Goal: Transaction & Acquisition: Purchase product/service

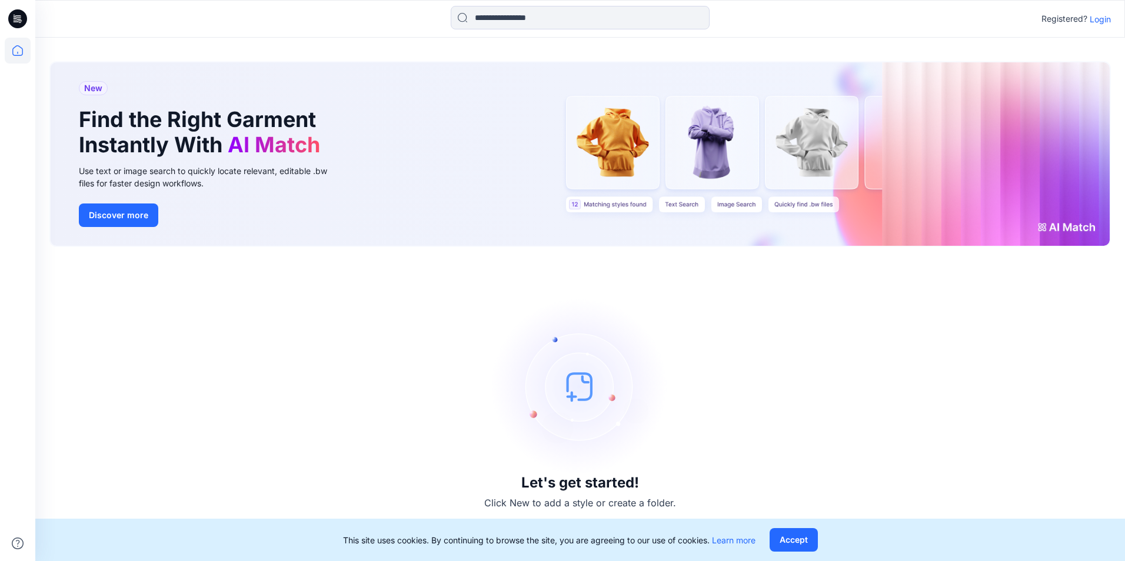
click at [1104, 17] on p "Login" at bounding box center [1100, 19] width 21 height 12
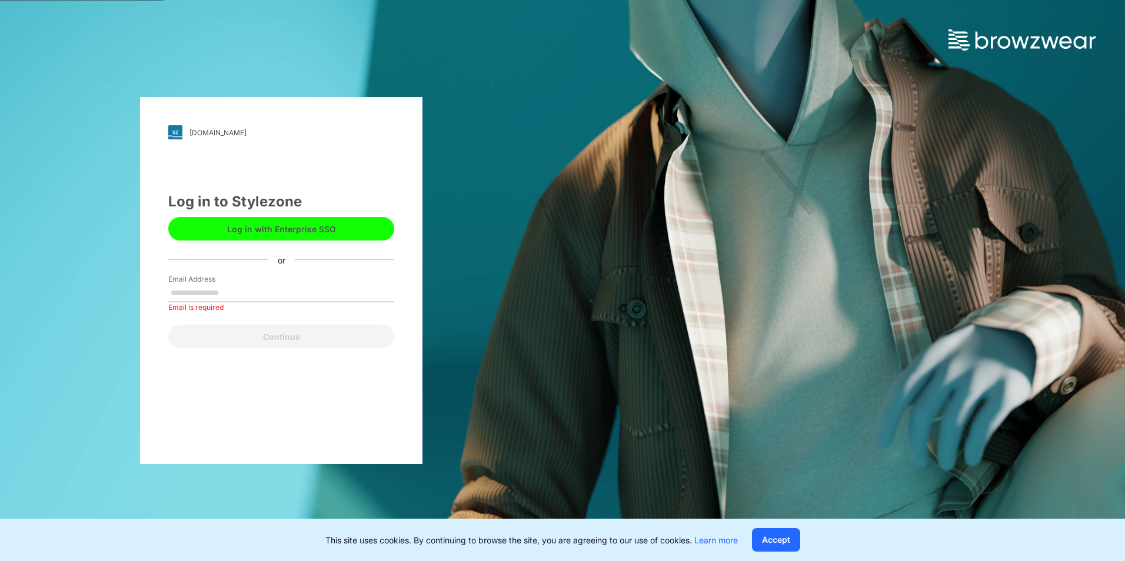
click at [259, 278] on div "Email Address Email is required" at bounding box center [281, 291] width 226 height 35
click at [222, 281] on label "Email Address" at bounding box center [209, 279] width 82 height 11
click at [222, 285] on input "Email Address" at bounding box center [281, 294] width 226 height 18
click at [229, 252] on div "Log in to Stylezone Log in with Enterprise SSO or Email Address Email is requir…" at bounding box center [281, 269] width 226 height 157
click at [247, 229] on button "Log in with Enterprise SSO" at bounding box center [281, 229] width 226 height 24
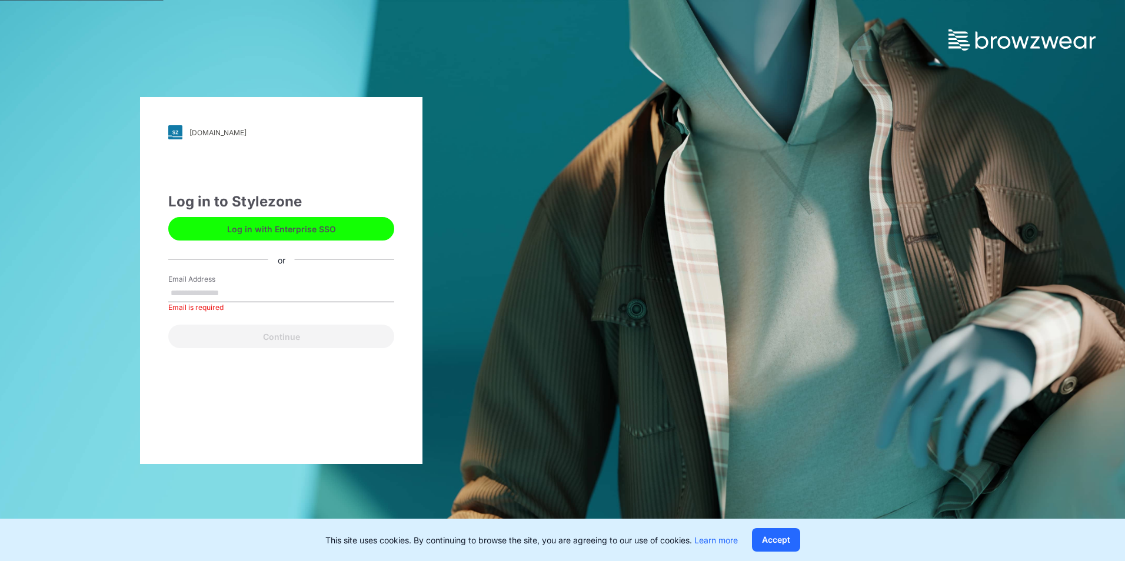
click at [208, 296] on input "Email Address" at bounding box center [281, 294] width 226 height 18
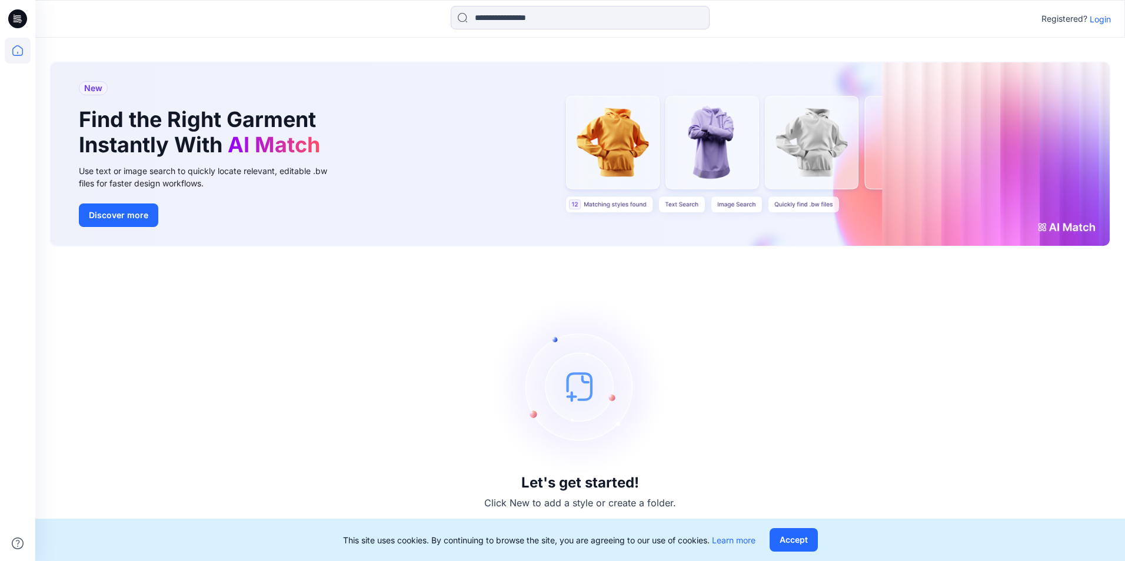
click at [1099, 22] on p "Login" at bounding box center [1100, 19] width 21 height 12
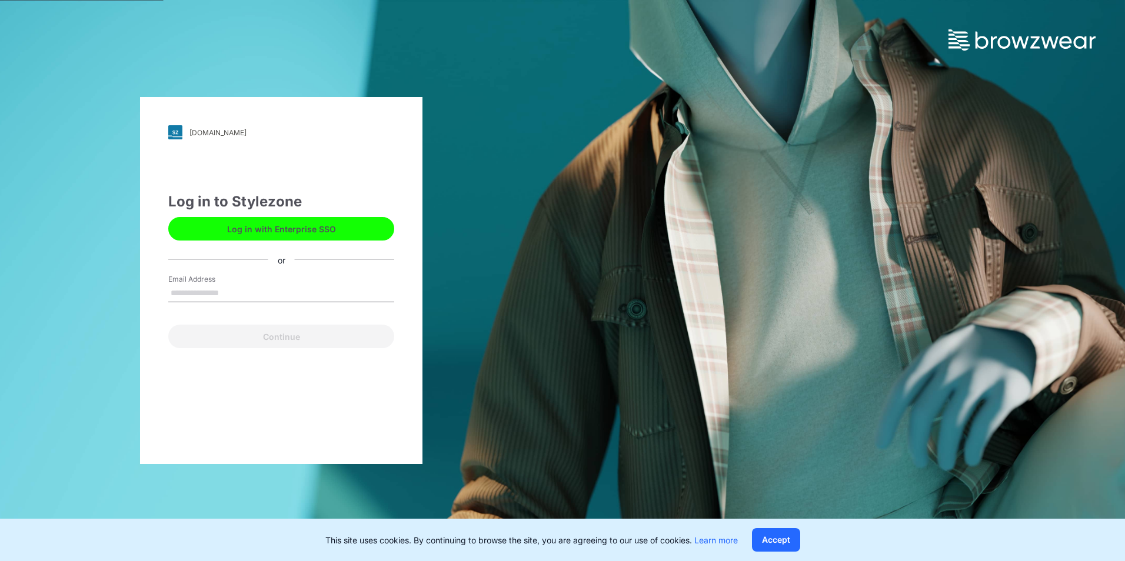
click at [211, 290] on input "Email Address" at bounding box center [281, 294] width 226 height 18
type input "**********"
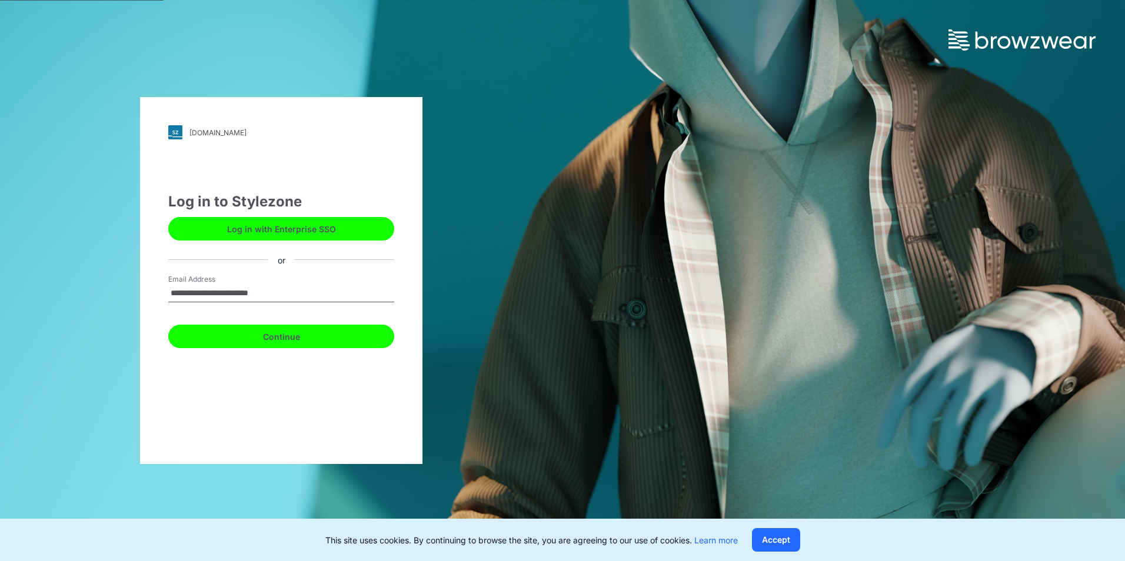
click at [237, 334] on button "Continue" at bounding box center [281, 337] width 226 height 24
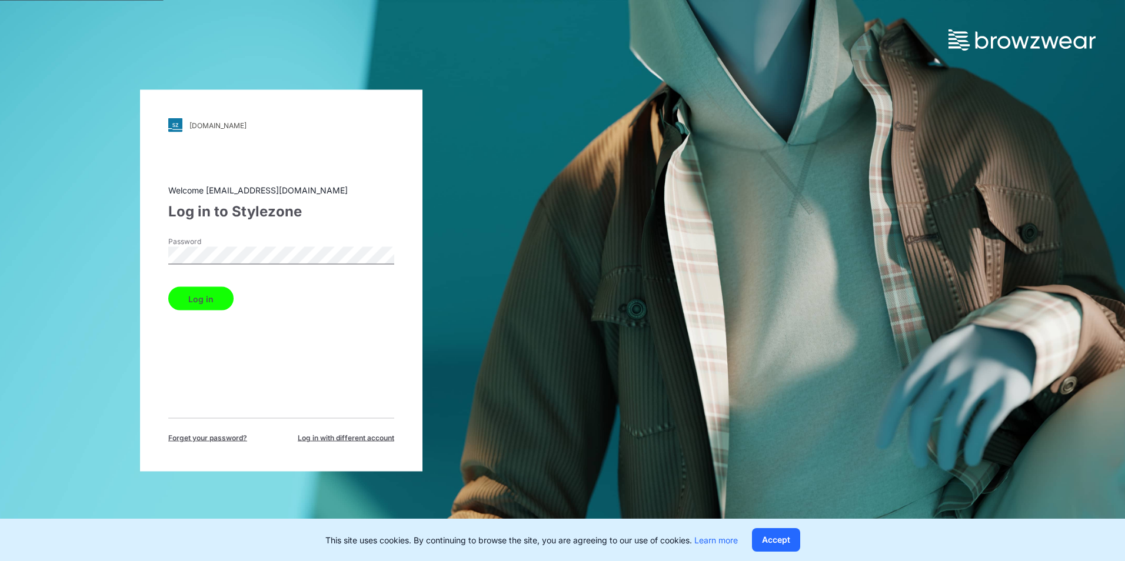
click at [221, 304] on button "Log in" at bounding box center [200, 299] width 65 height 24
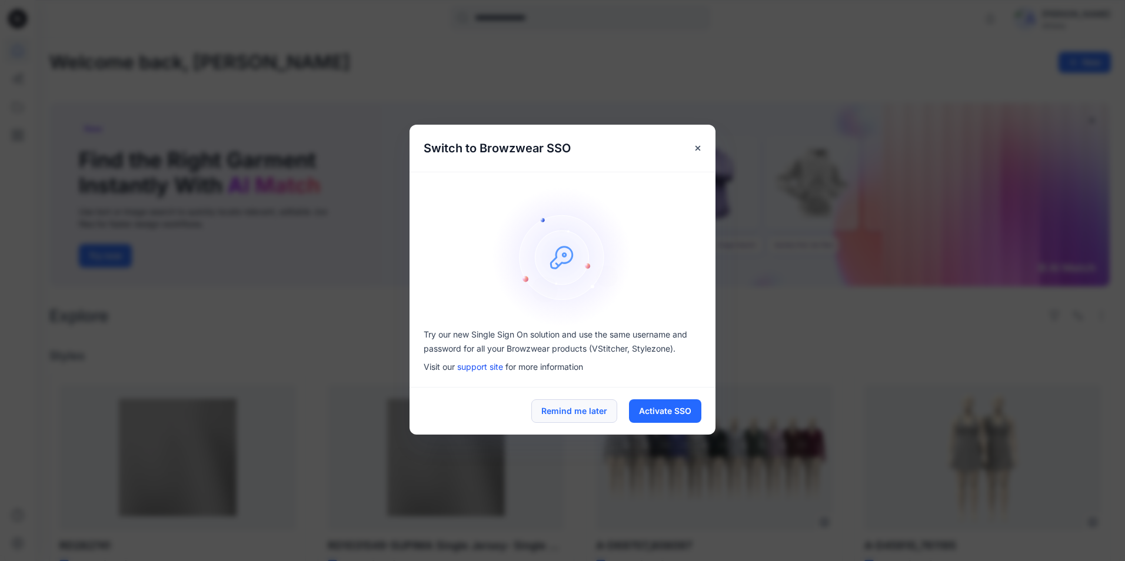
click at [582, 412] on button "Remind me later" at bounding box center [574, 412] width 86 height 24
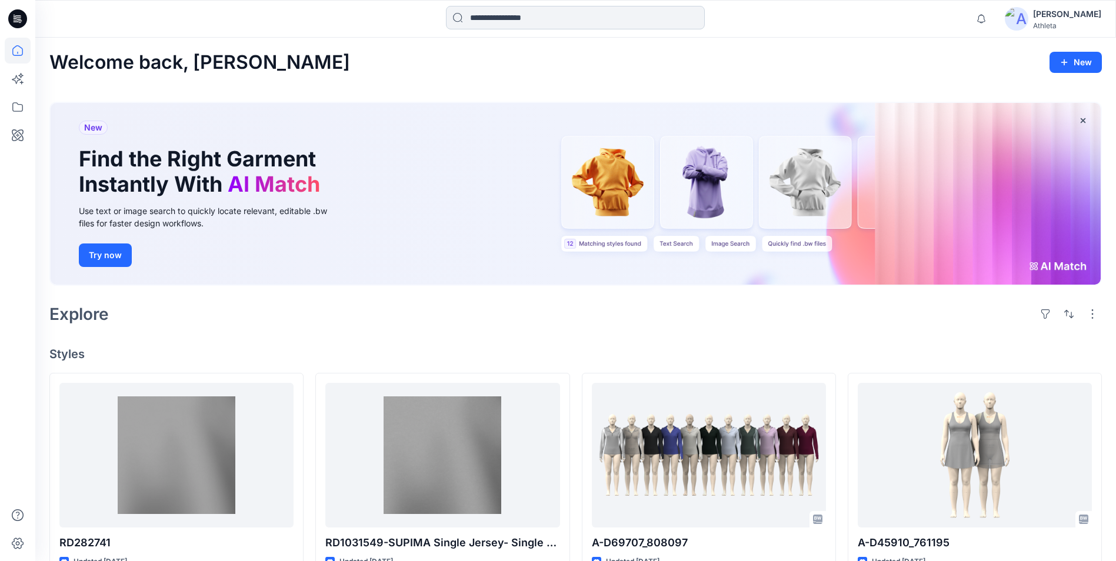
click at [521, 14] on input at bounding box center [575, 18] width 259 height 24
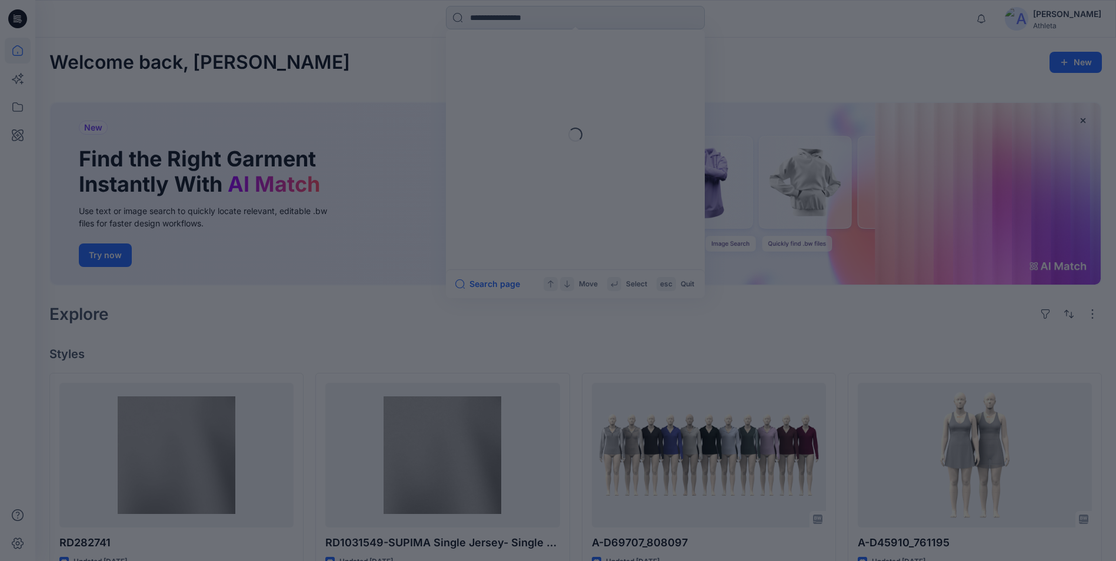
paste input "********"
type input "********"
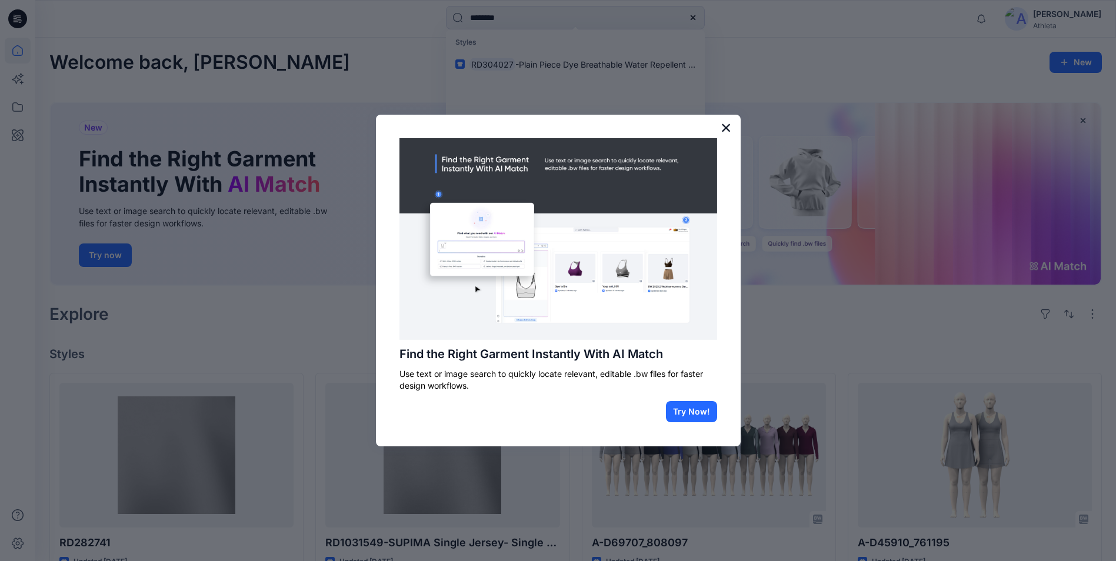
click at [723, 122] on button "×" at bounding box center [726, 127] width 11 height 19
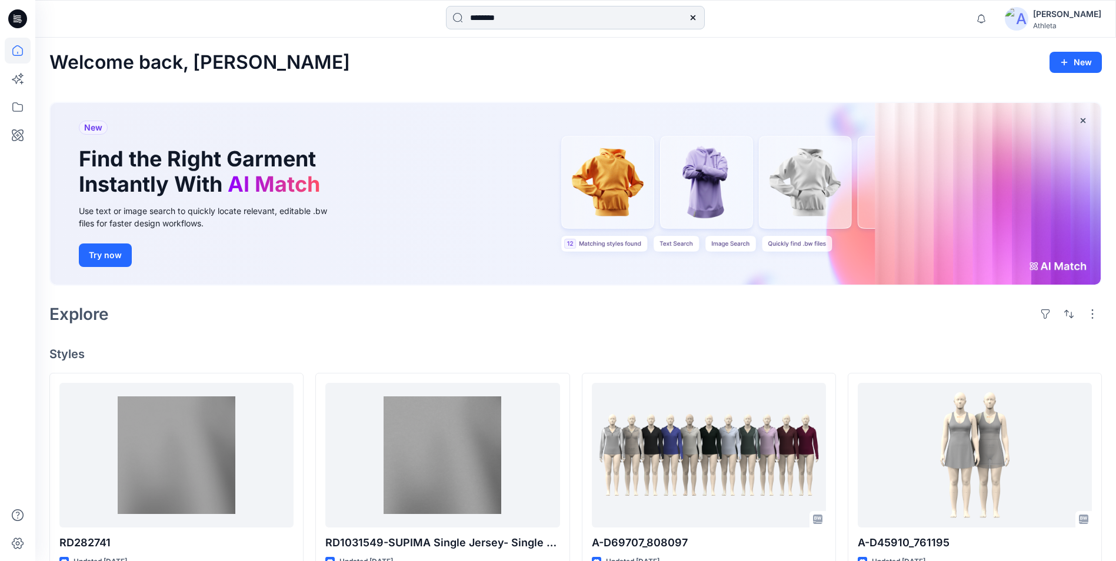
click at [538, 15] on input "********" at bounding box center [575, 18] width 259 height 24
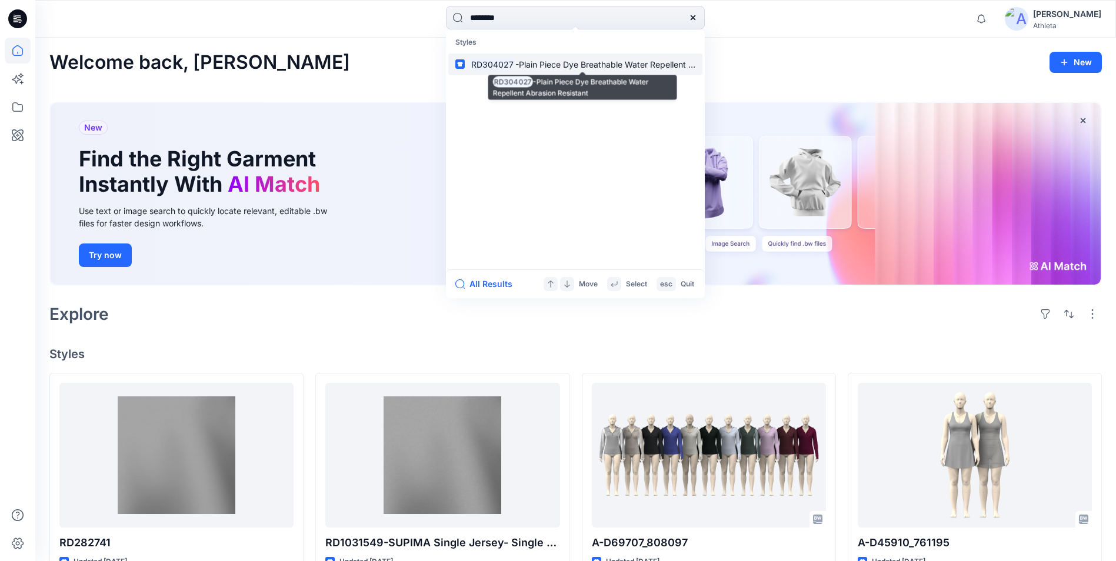
click at [552, 66] on span "-Plain Piece Dye Breathable Water Repellent Abrasion Resistant" at bounding box center [637, 64] width 245 height 10
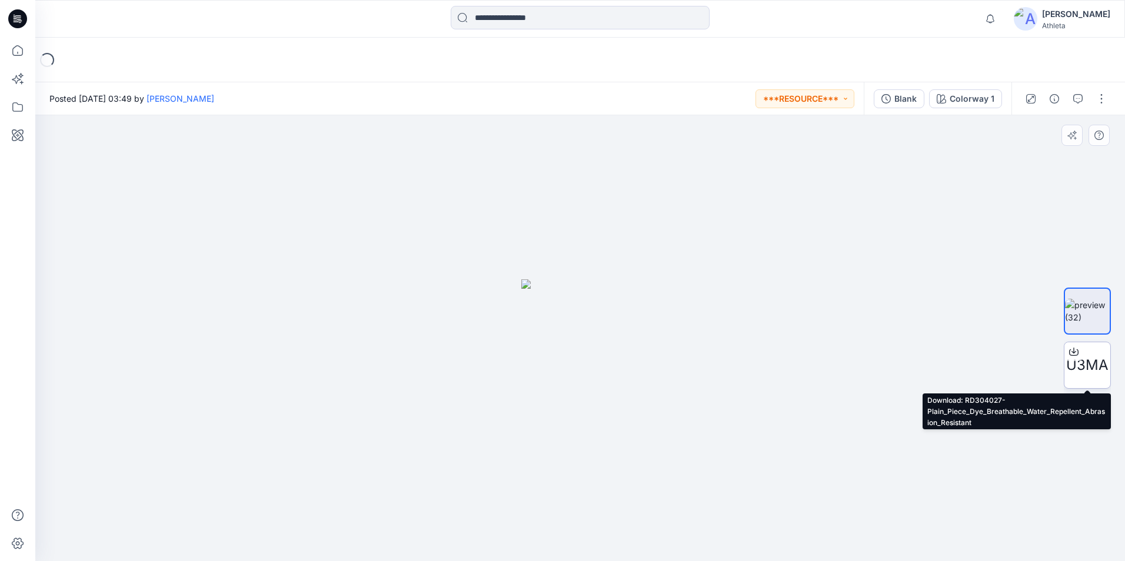
click at [1073, 349] on icon at bounding box center [1073, 351] width 9 height 9
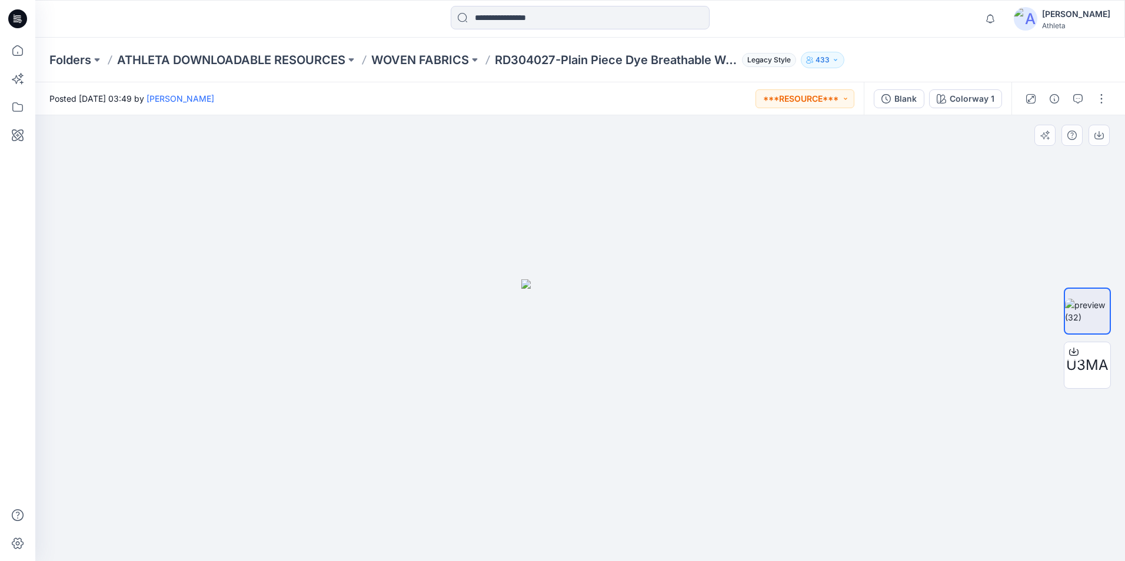
click at [504, 495] on div at bounding box center [580, 338] width 1090 height 446
